Goal: Book appointment/travel/reservation

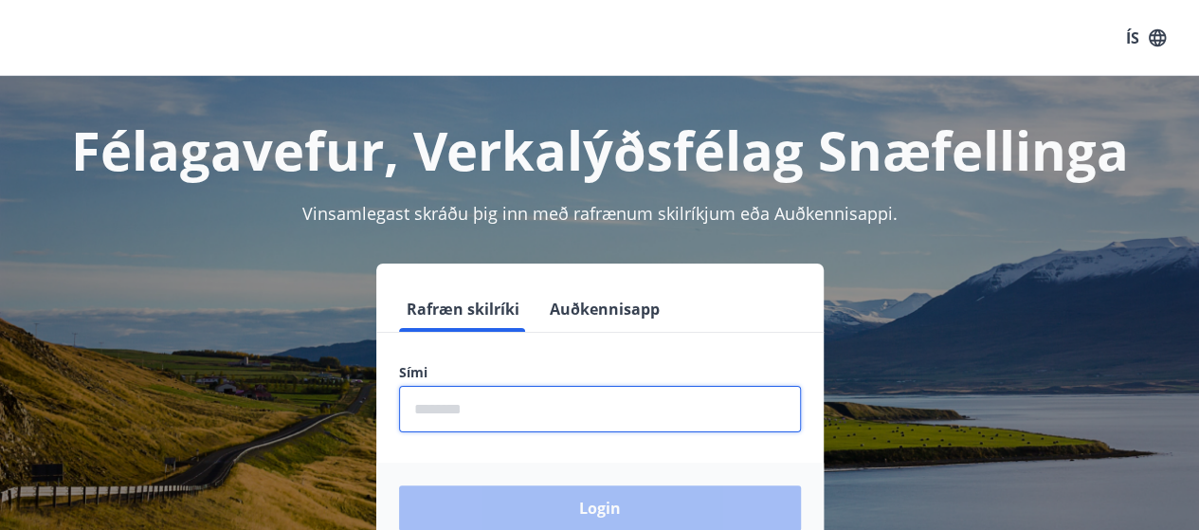
click at [461, 410] on input "phone" at bounding box center [600, 409] width 402 height 46
type input "********"
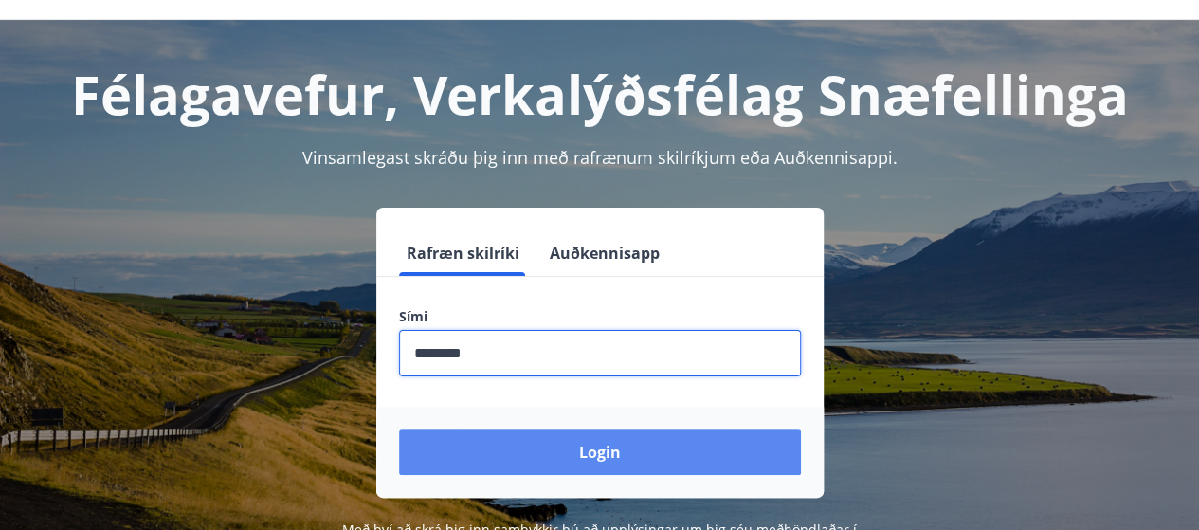
scroll to position [95, 0]
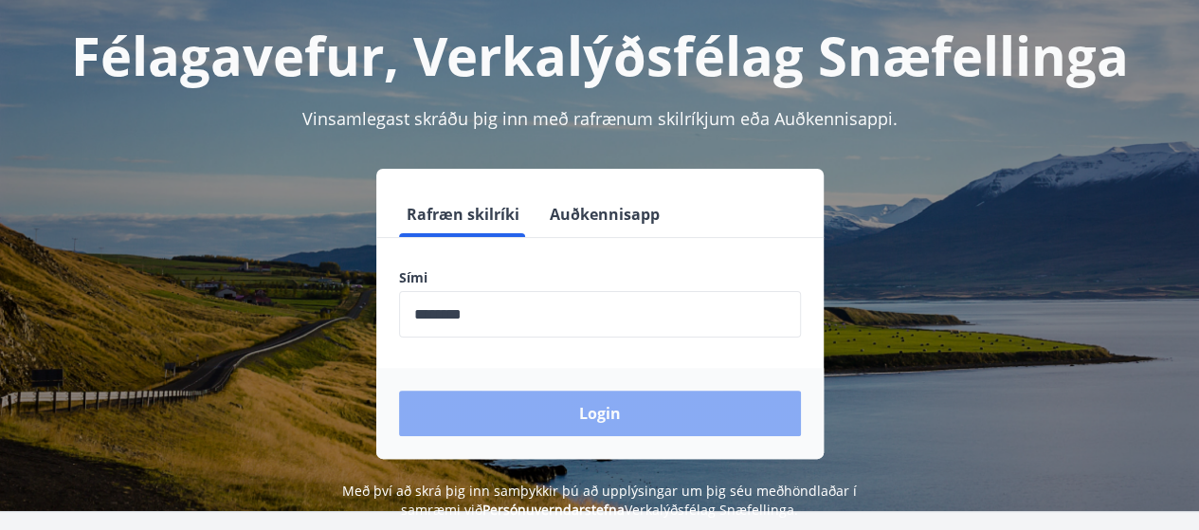
click at [599, 408] on button "Login" at bounding box center [600, 412] width 402 height 45
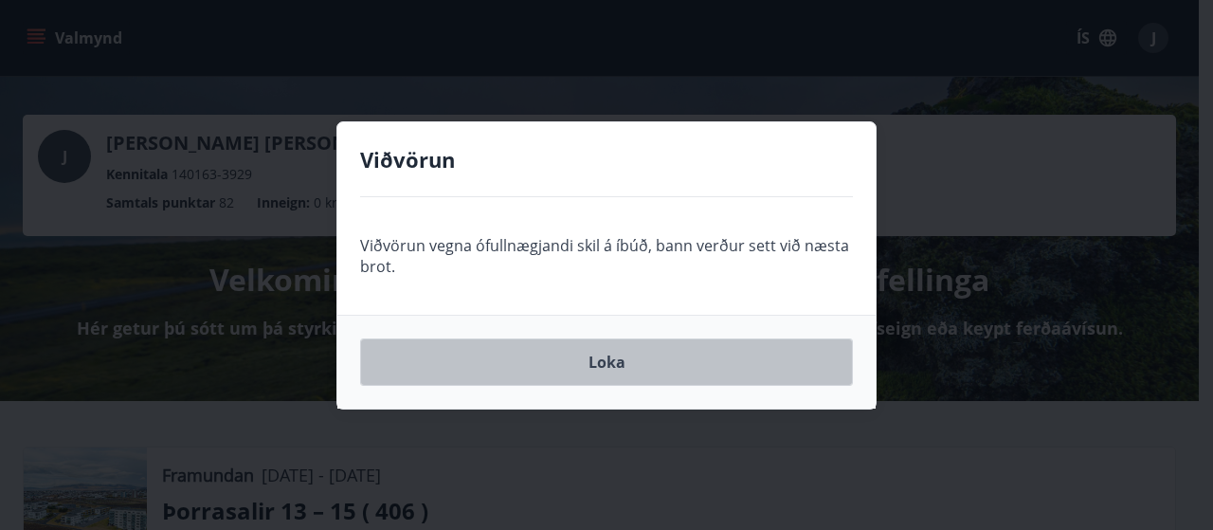
click at [607, 358] on button "Loka" at bounding box center [606, 361] width 493 height 47
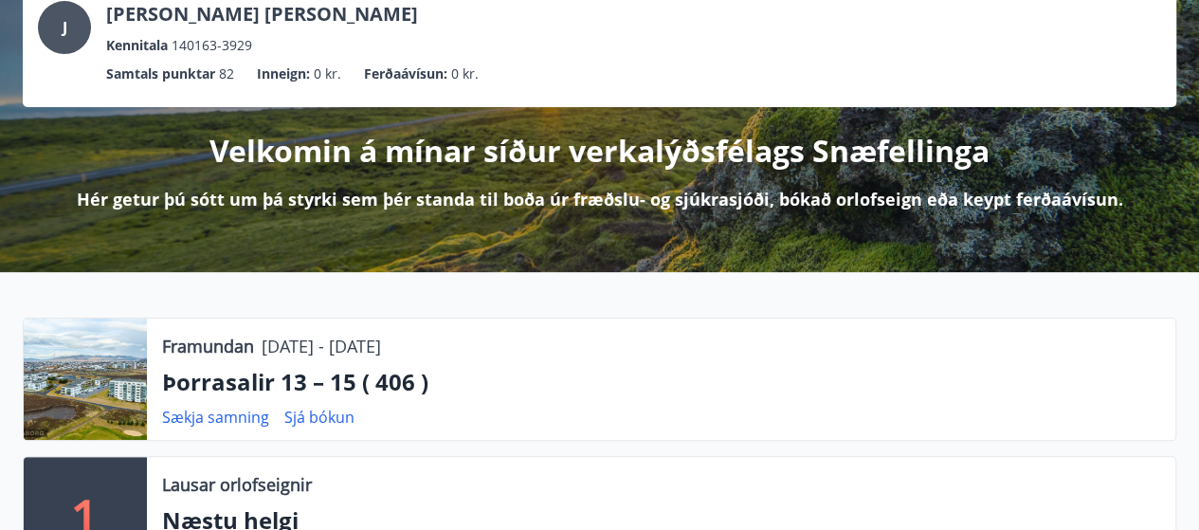
scroll to position [190, 0]
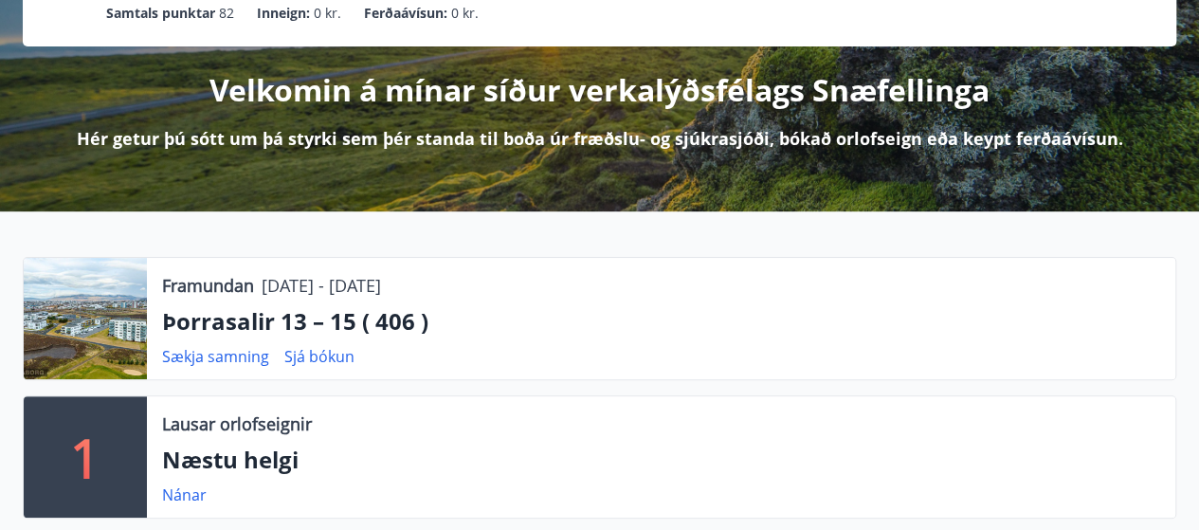
click at [226, 329] on p "Þorrasalir 13 – 15 ( 406 )" at bounding box center [661, 321] width 998 height 32
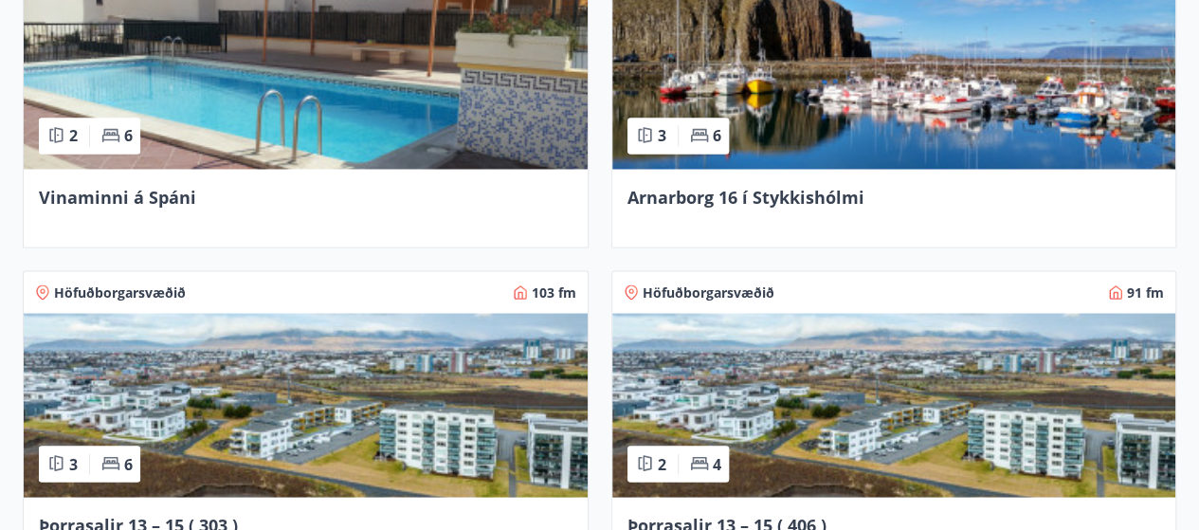
scroll to position [1706, 0]
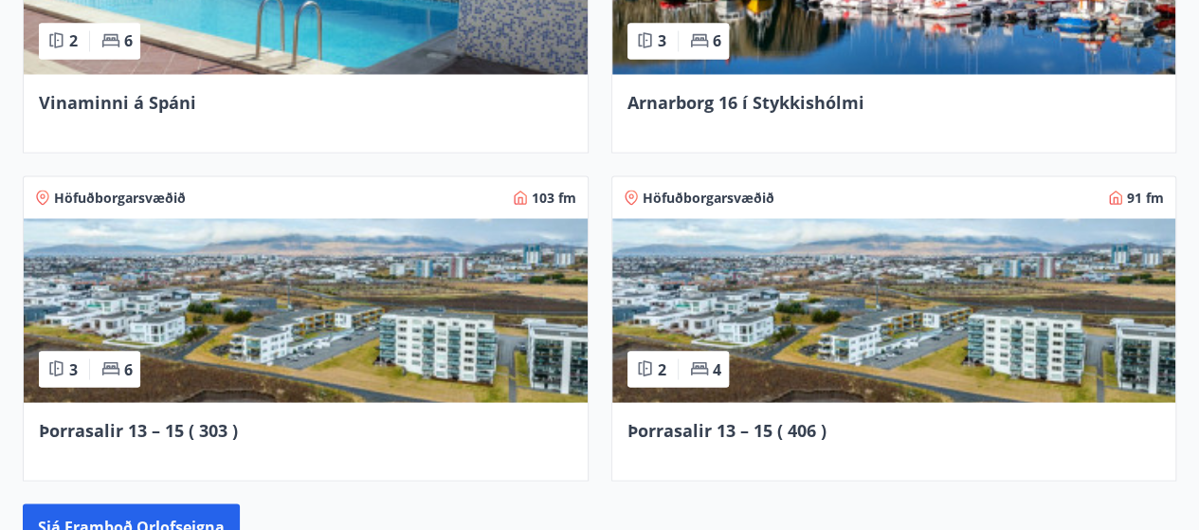
click at [332, 332] on img at bounding box center [306, 310] width 564 height 184
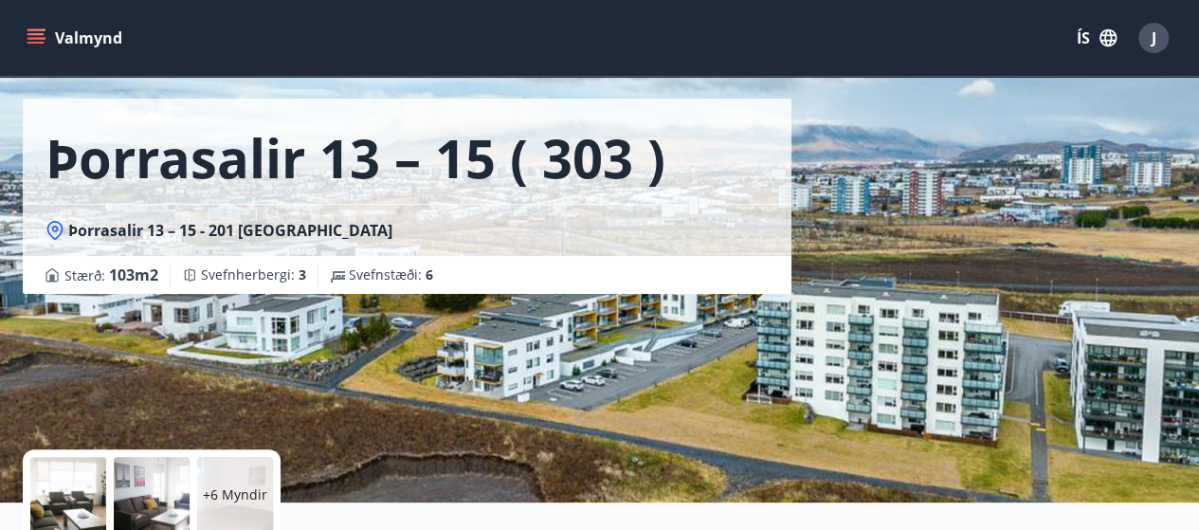
scroll to position [190, 0]
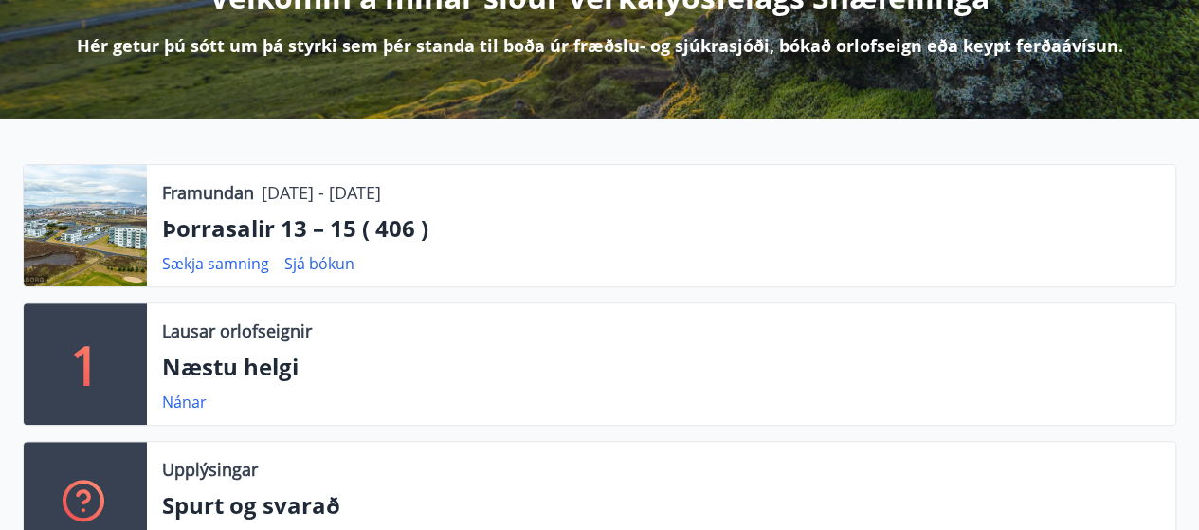
scroll to position [282, 0]
click at [318, 258] on link "Sjá bókun" at bounding box center [319, 263] width 70 height 21
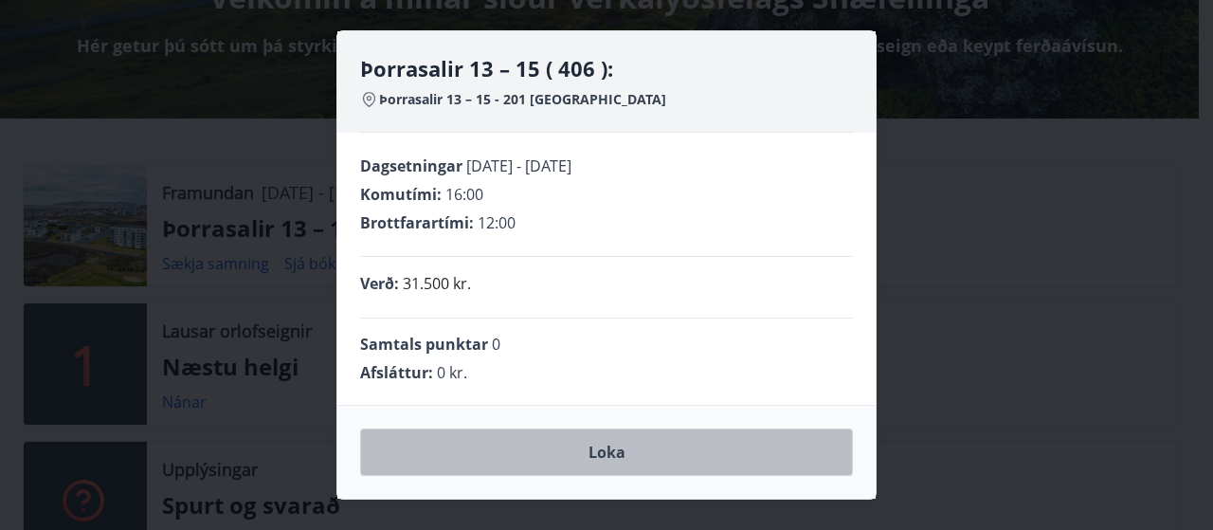
click at [622, 450] on button "Loka" at bounding box center [606, 451] width 493 height 47
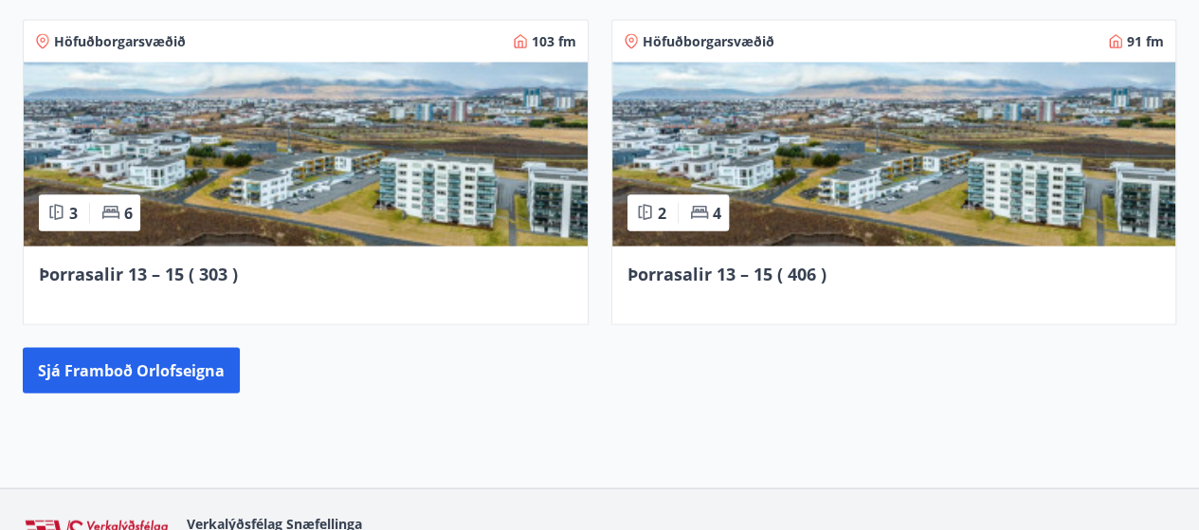
scroll to position [1894, 0]
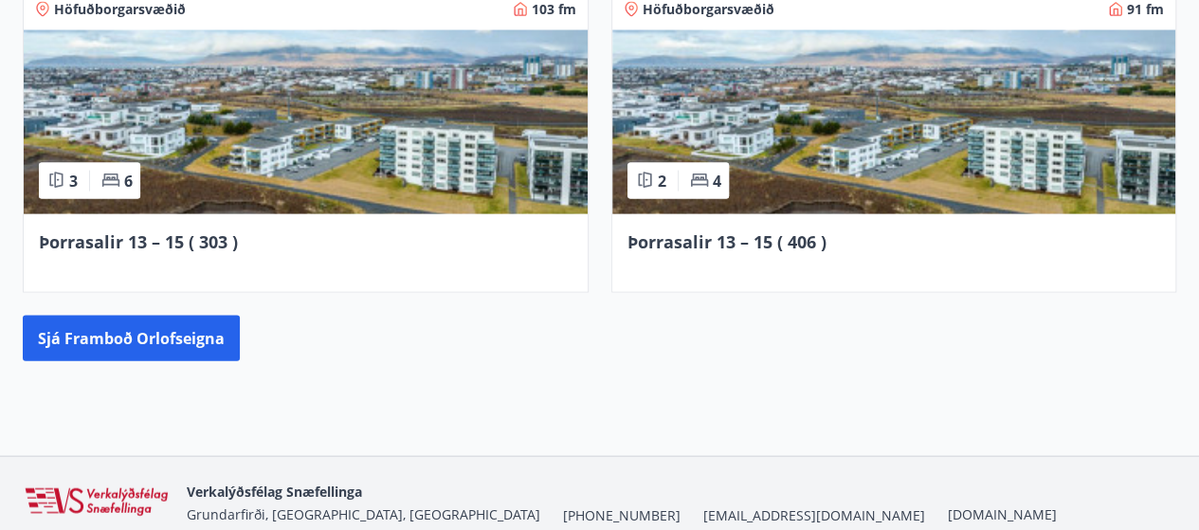
click at [300, 110] on img at bounding box center [306, 122] width 564 height 184
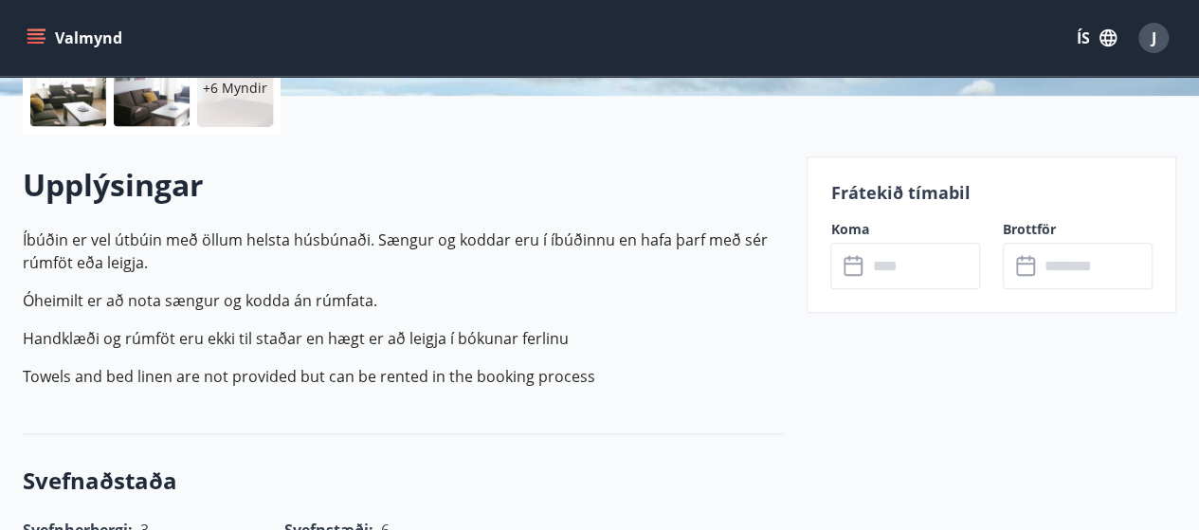
scroll to position [474, 0]
click at [897, 268] on input "text" at bounding box center [923, 265] width 114 height 46
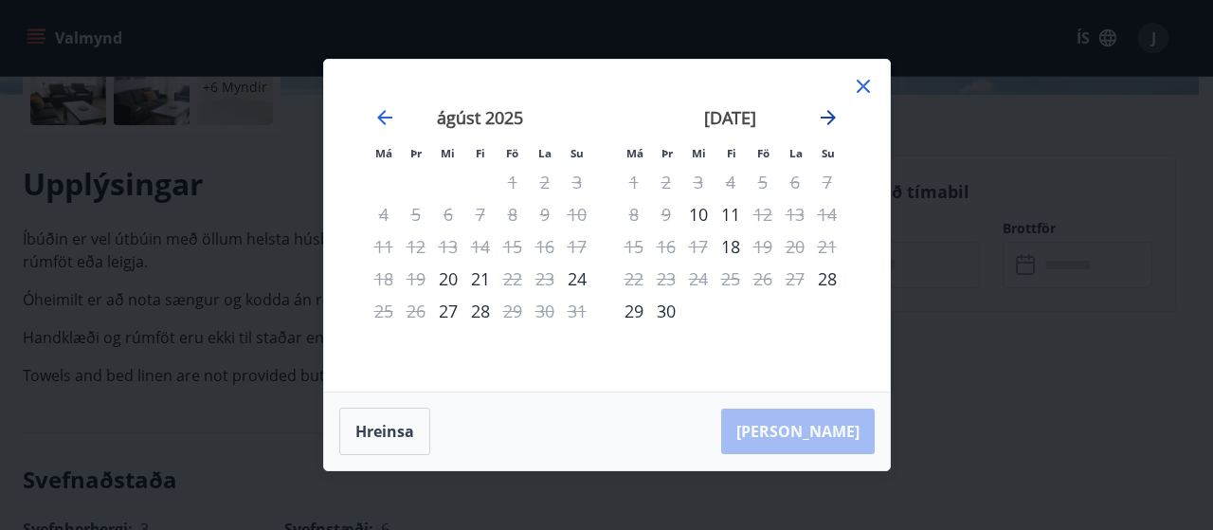
click at [828, 116] on icon "Move forward to switch to the next month." at bounding box center [828, 117] width 23 height 23
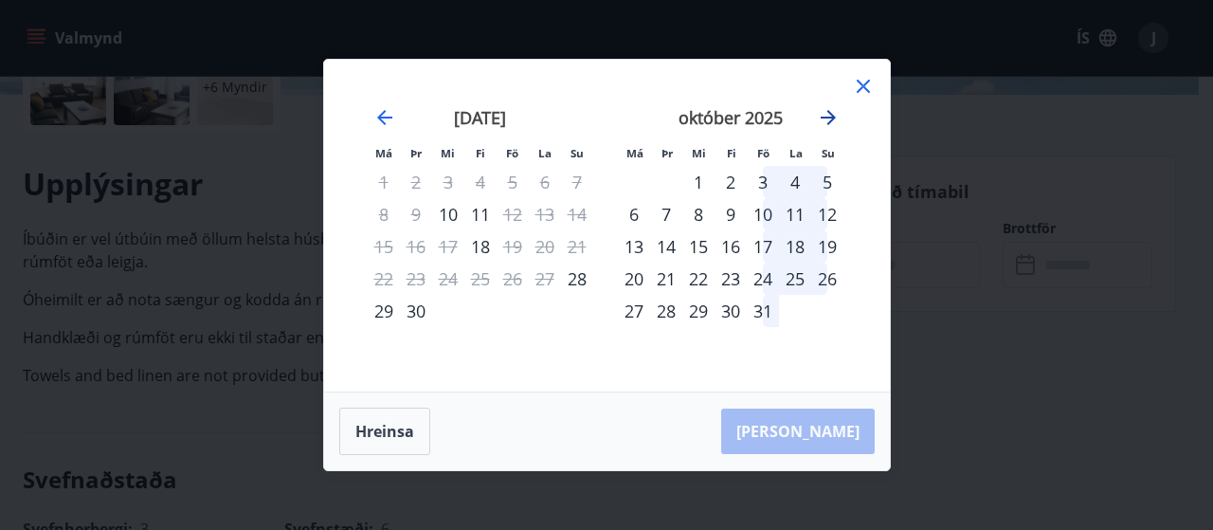
click at [828, 116] on icon "Move forward to switch to the next month." at bounding box center [828, 117] width 23 height 23
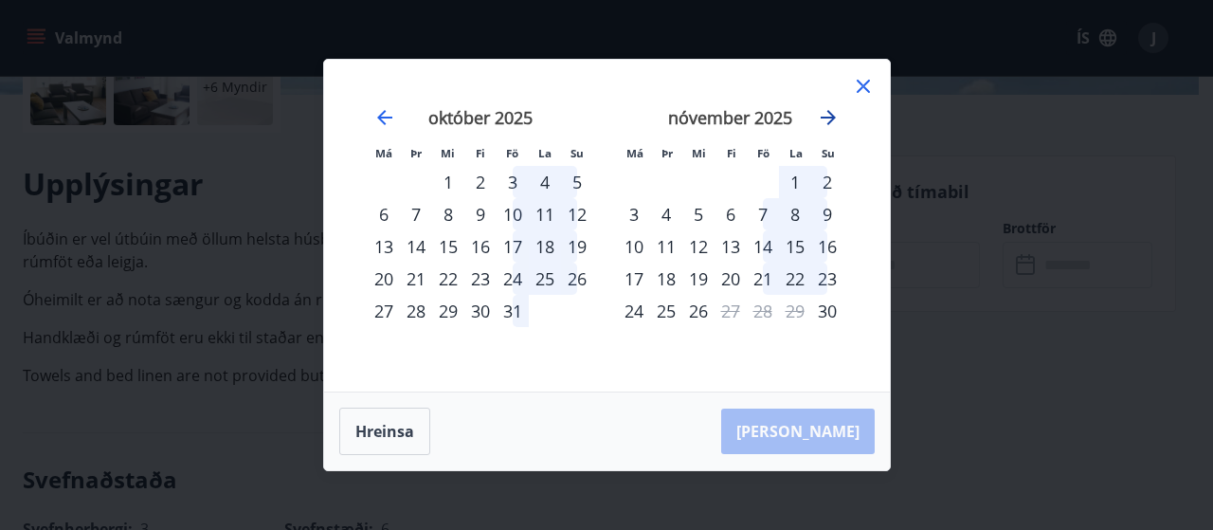
click at [828, 116] on icon "Move forward to switch to the next month." at bounding box center [828, 117] width 23 height 23
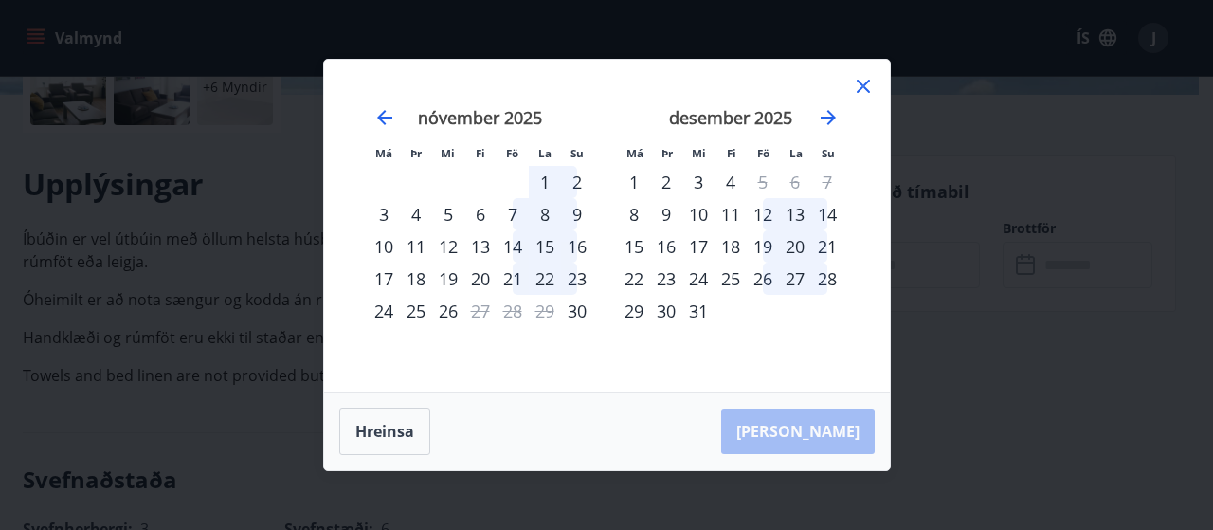
drag, startPoint x: 634, startPoint y: 310, endPoint x: 701, endPoint y: 257, distance: 85.7
click at [634, 311] on div "29" at bounding box center [634, 311] width 32 height 32
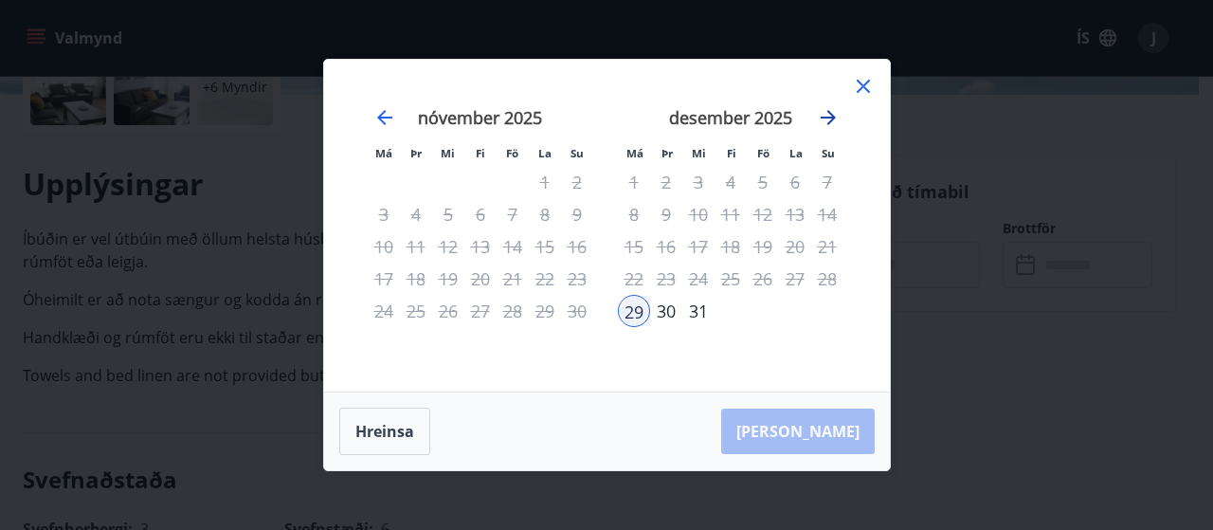
click at [827, 117] on icon "Move forward to switch to the next month." at bounding box center [828, 117] width 23 height 23
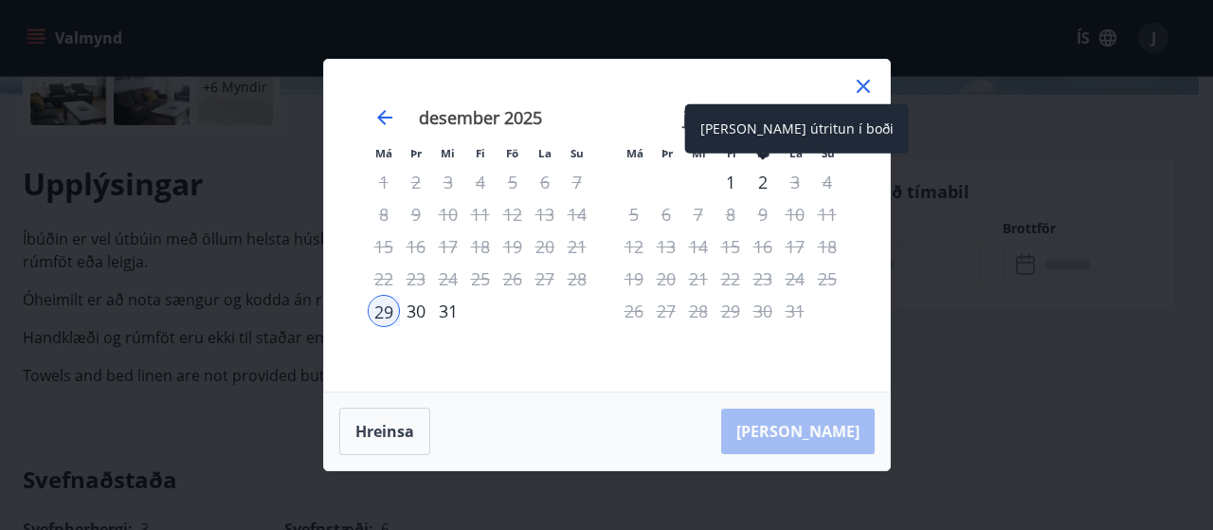
click at [758, 183] on div "2" at bounding box center [763, 182] width 32 height 32
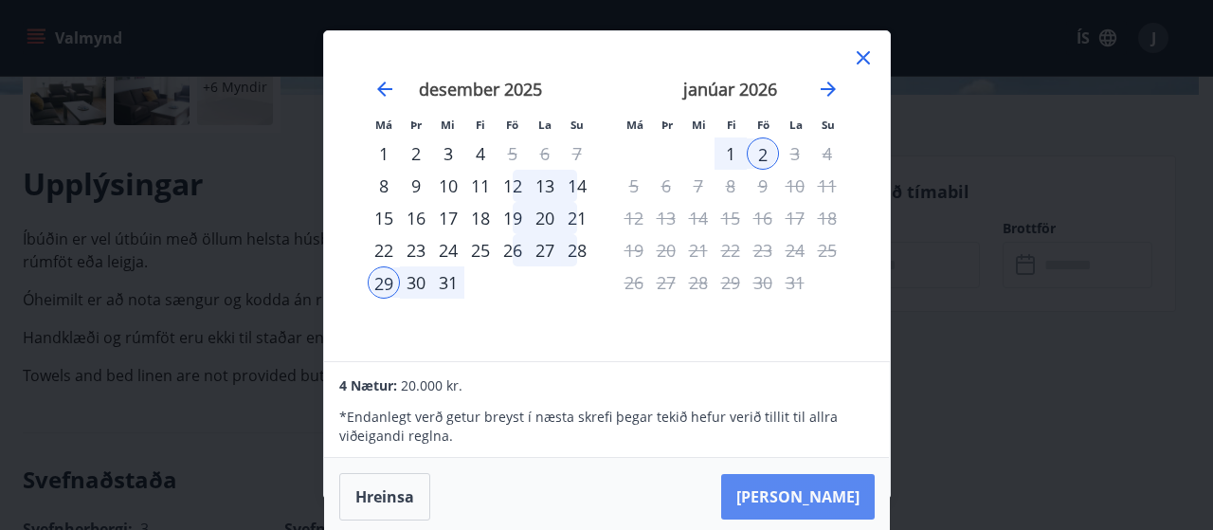
click at [826, 499] on button "[PERSON_NAME]" at bounding box center [798, 496] width 154 height 45
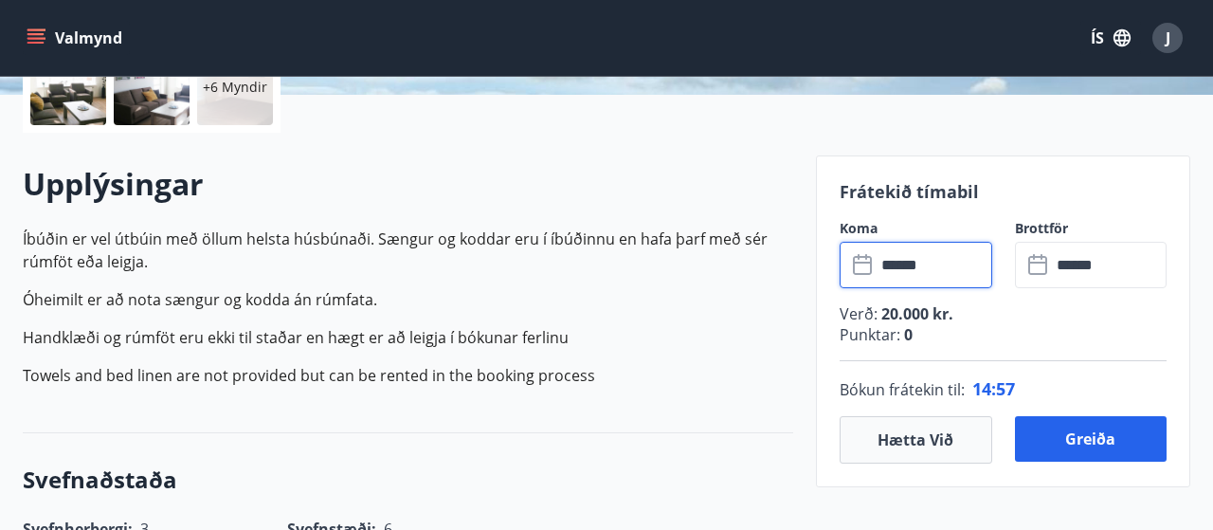
type input "******"
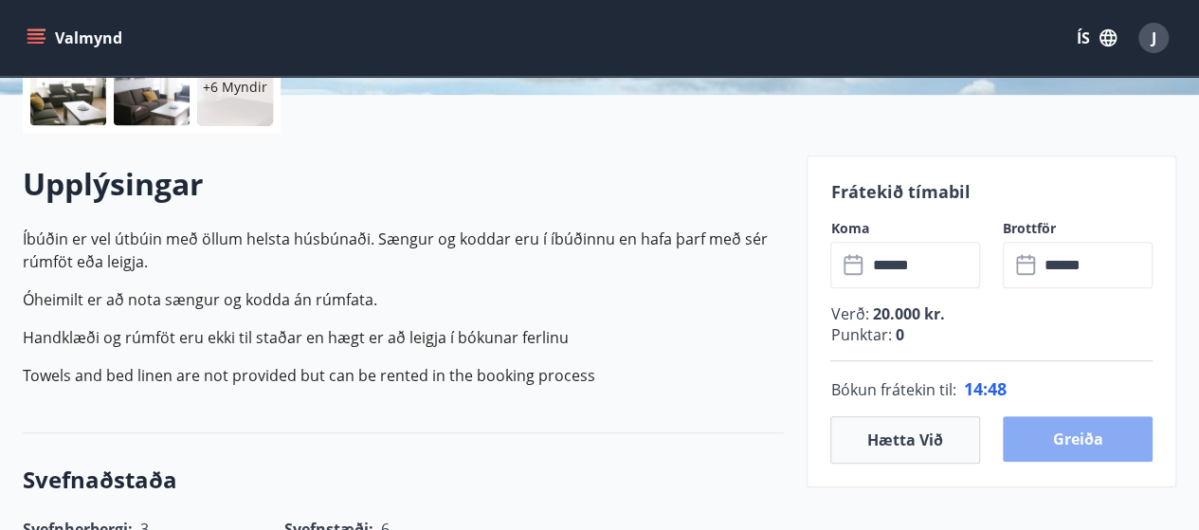
click at [1099, 434] on button "Greiða" at bounding box center [1078, 438] width 150 height 45
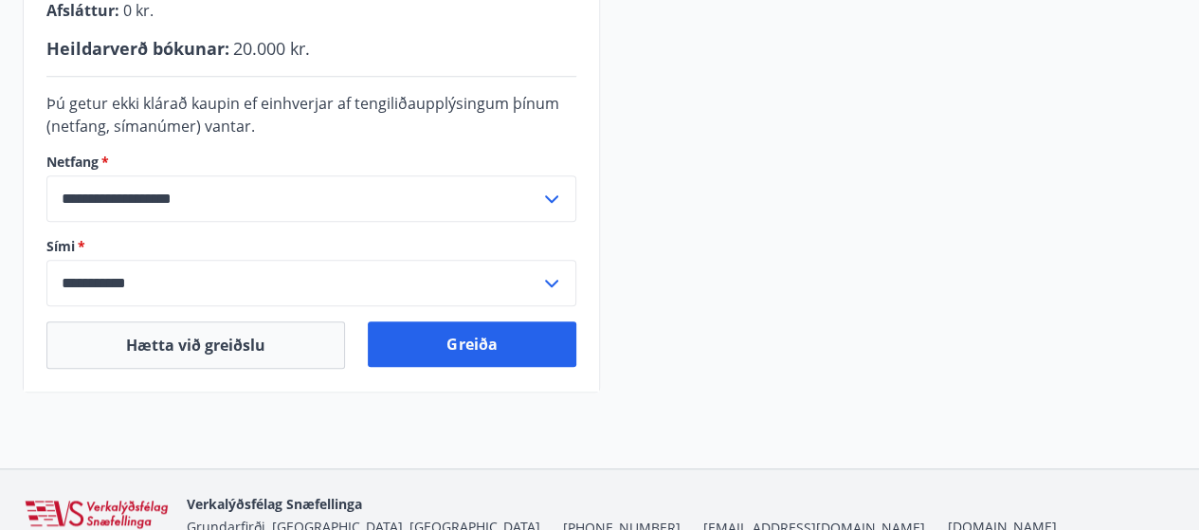
scroll to position [663, 0]
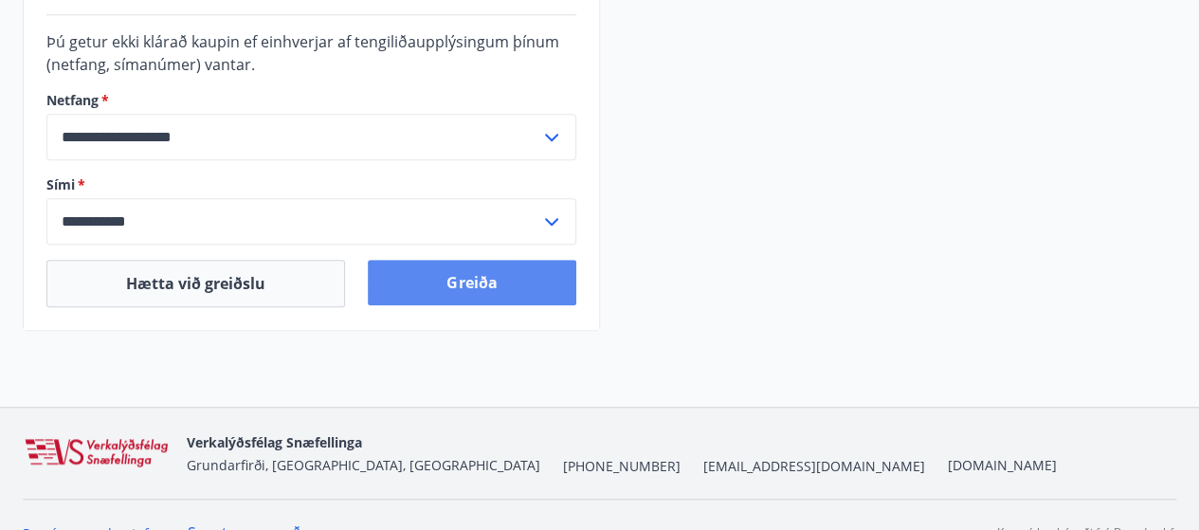
drag, startPoint x: 484, startPoint y: 280, endPoint x: 481, endPoint y: 270, distance: 9.9
click at [484, 274] on button "Greiða" at bounding box center [472, 282] width 208 height 45
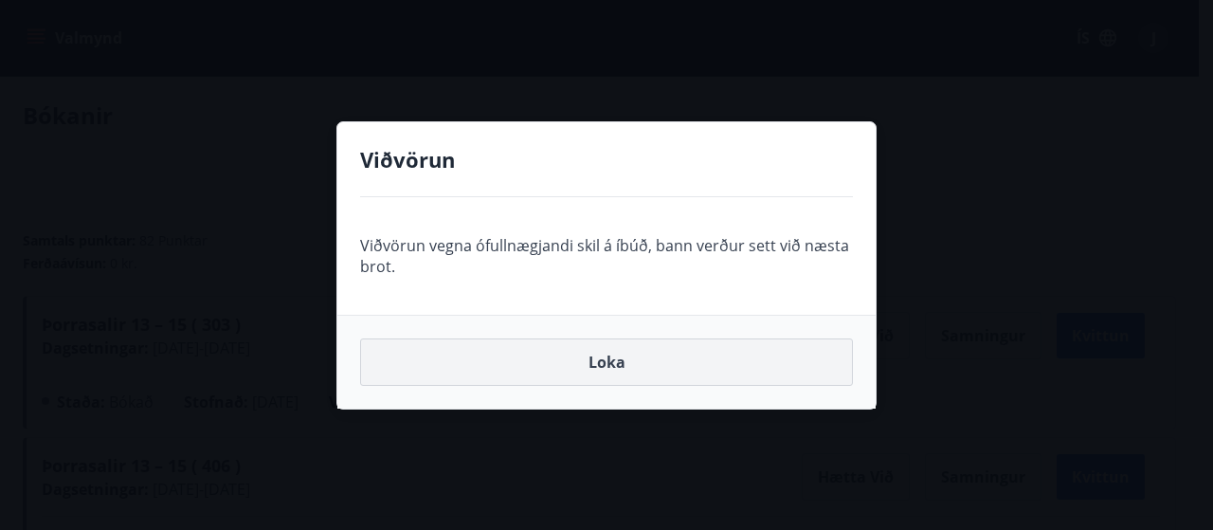
click at [607, 366] on button "Loka" at bounding box center [606, 361] width 493 height 47
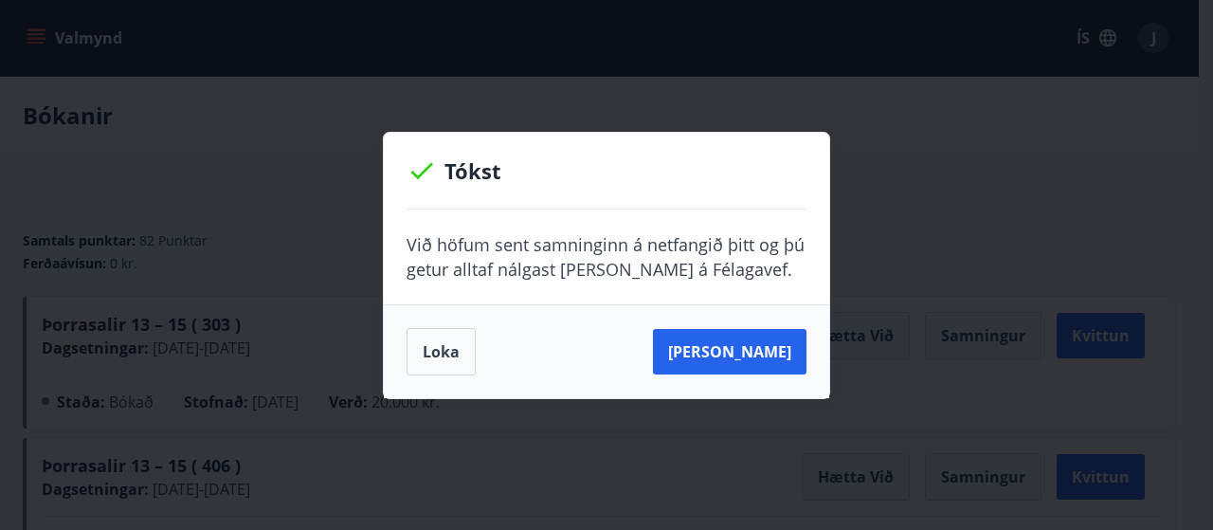
click at [438, 346] on button "Loka" at bounding box center [441, 351] width 69 height 47
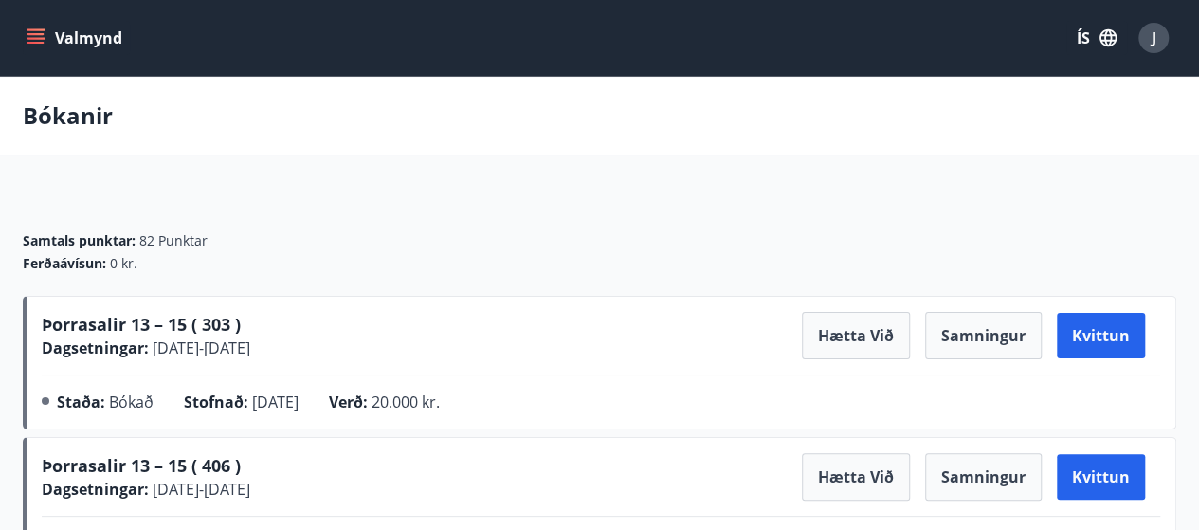
click at [41, 33] on icon "menu" at bounding box center [35, 34] width 17 height 2
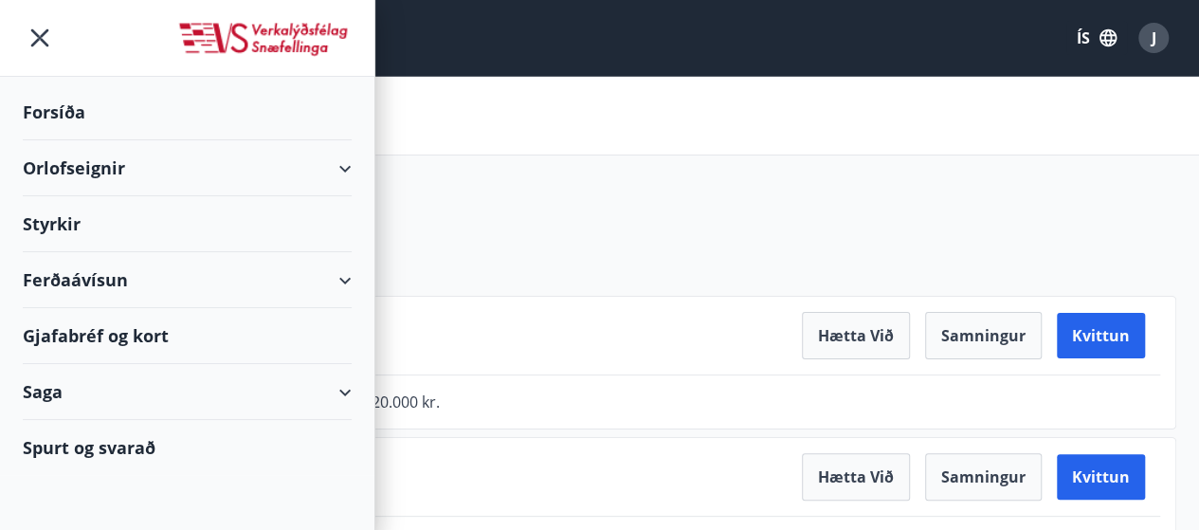
click at [55, 111] on div "Forsíða" at bounding box center [187, 112] width 329 height 56
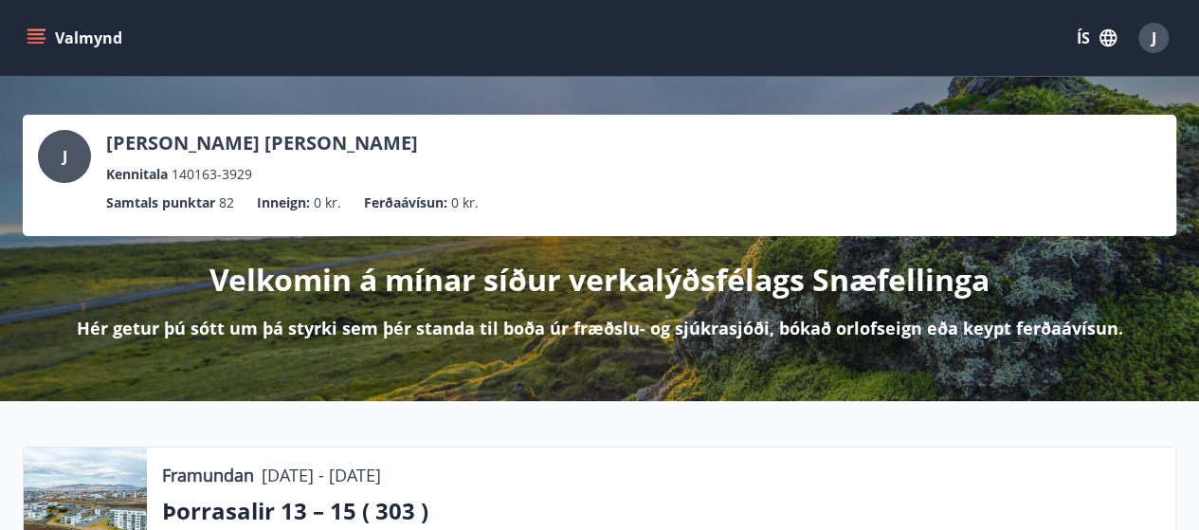
click at [1158, 43] on div "J" at bounding box center [1153, 38] width 30 height 30
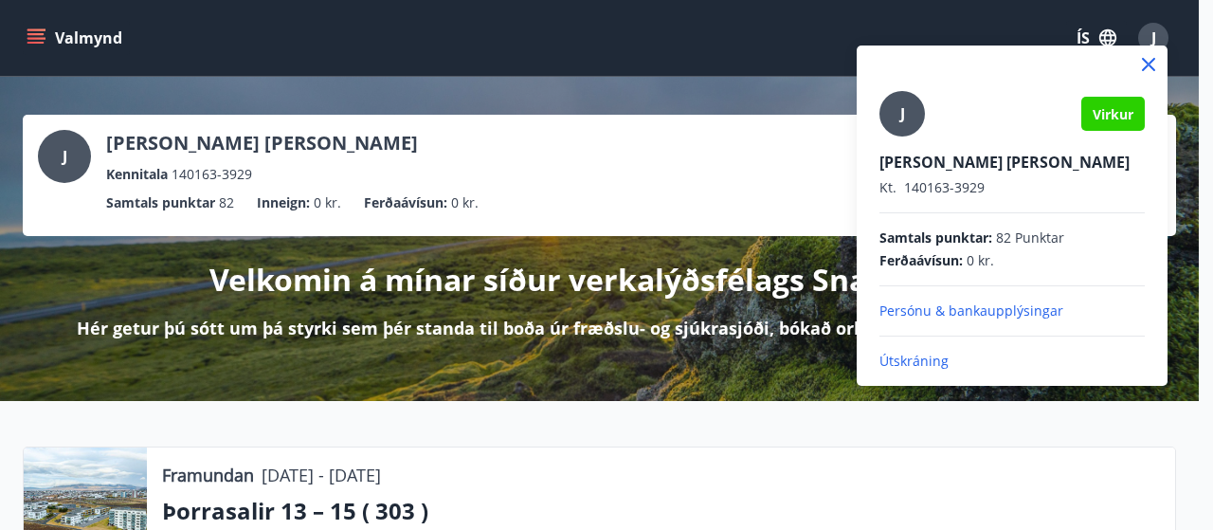
click at [914, 364] on p "Útskráning" at bounding box center [1011, 361] width 265 height 19
